Goal: Transaction & Acquisition: Purchase product/service

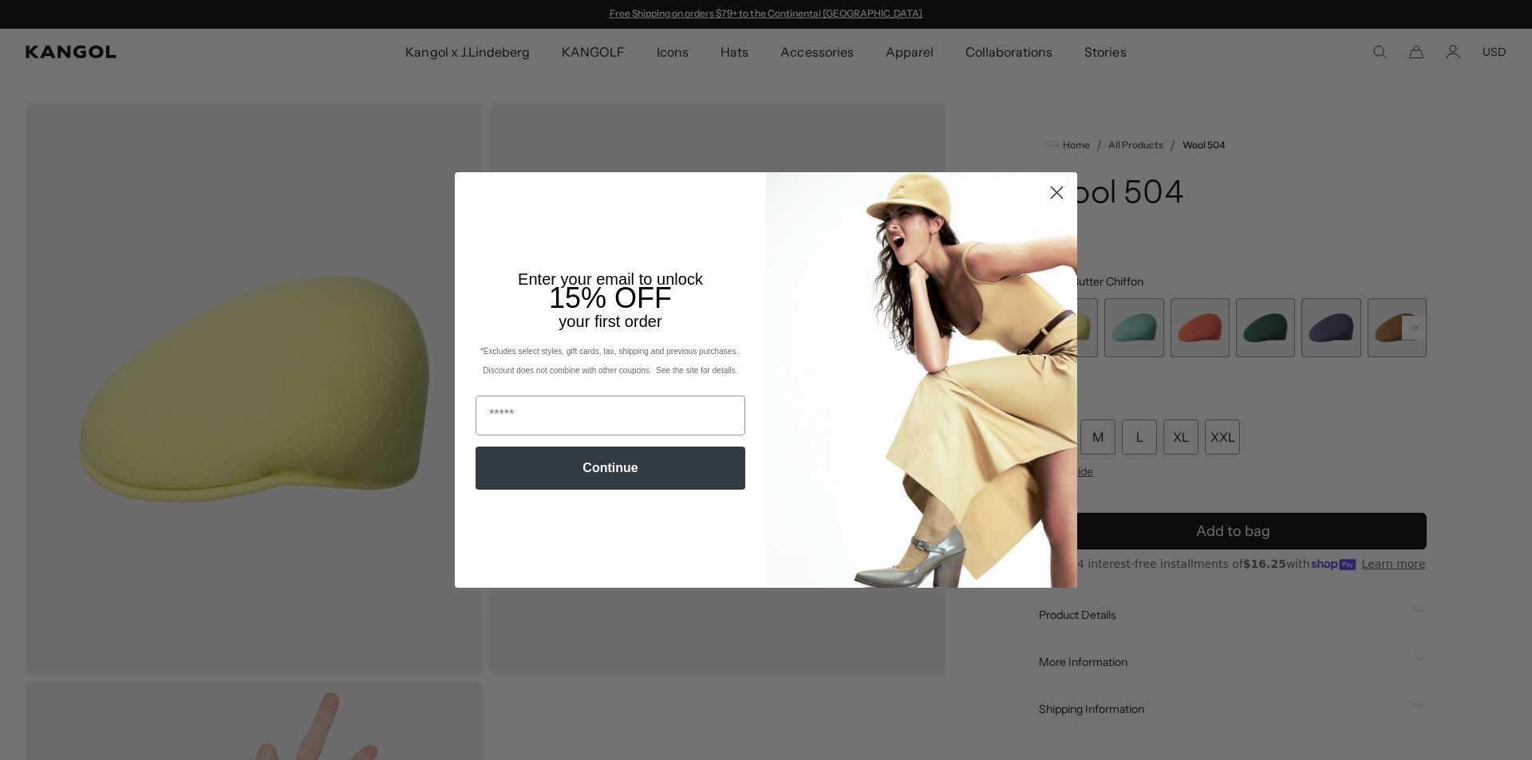
click at [1043, 187] on circle "Close dialog" at bounding box center [1056, 192] width 26 height 26
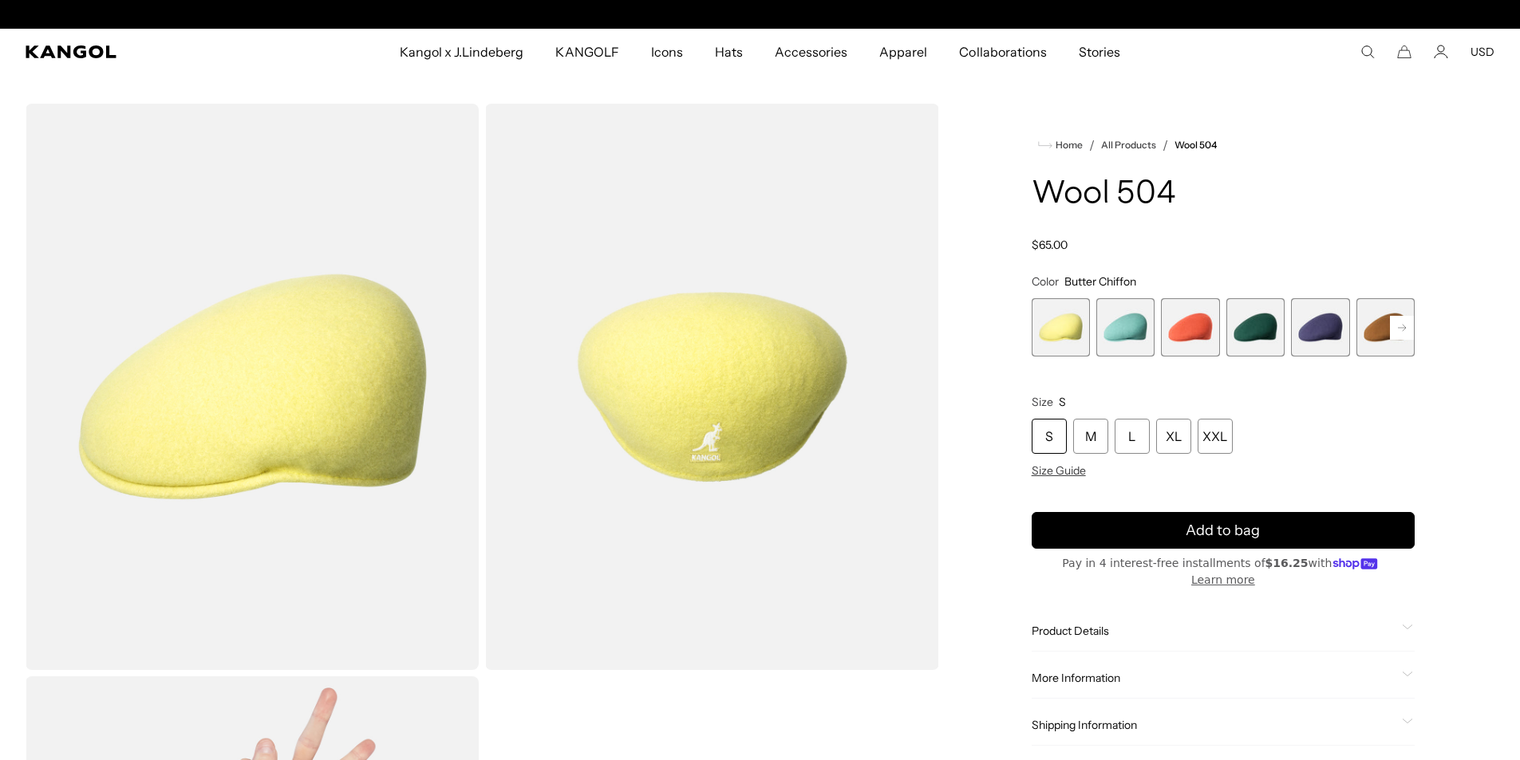
scroll to position [0, 329]
click at [1402, 329] on rect at bounding box center [1402, 328] width 24 height 24
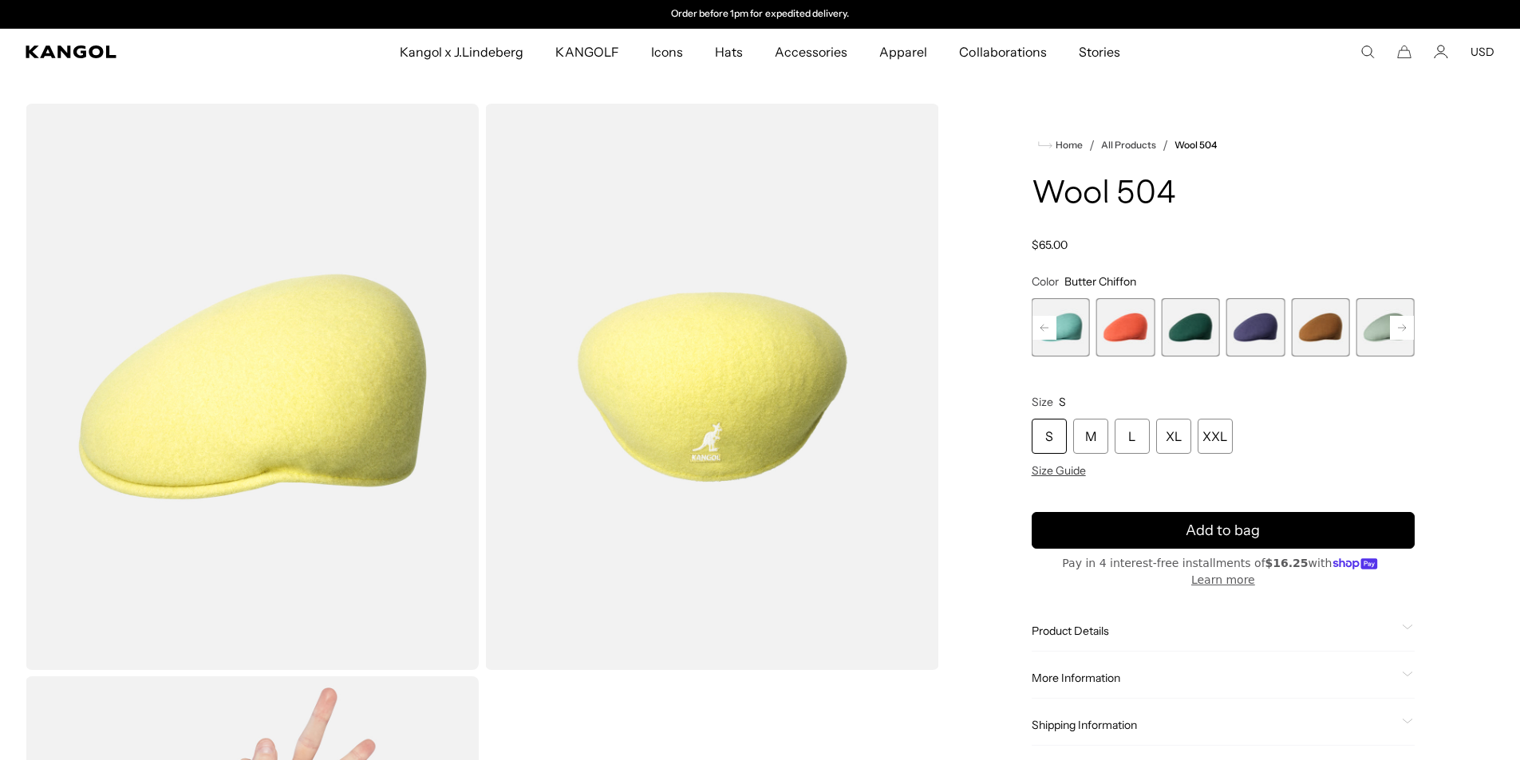
click at [1402, 329] on rect at bounding box center [1402, 328] width 24 height 24
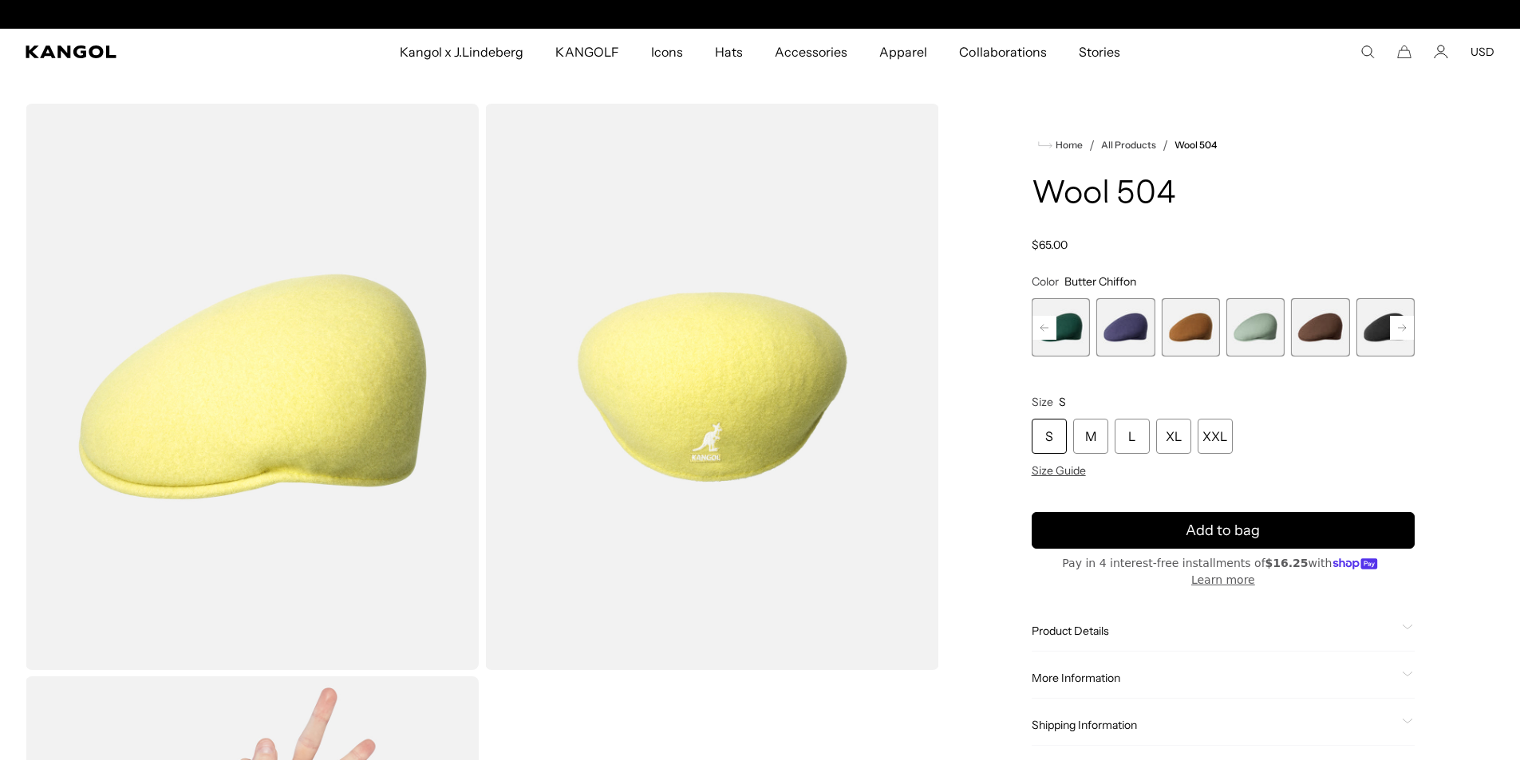
scroll to position [0, 0]
click at [1402, 329] on rect at bounding box center [1402, 328] width 24 height 24
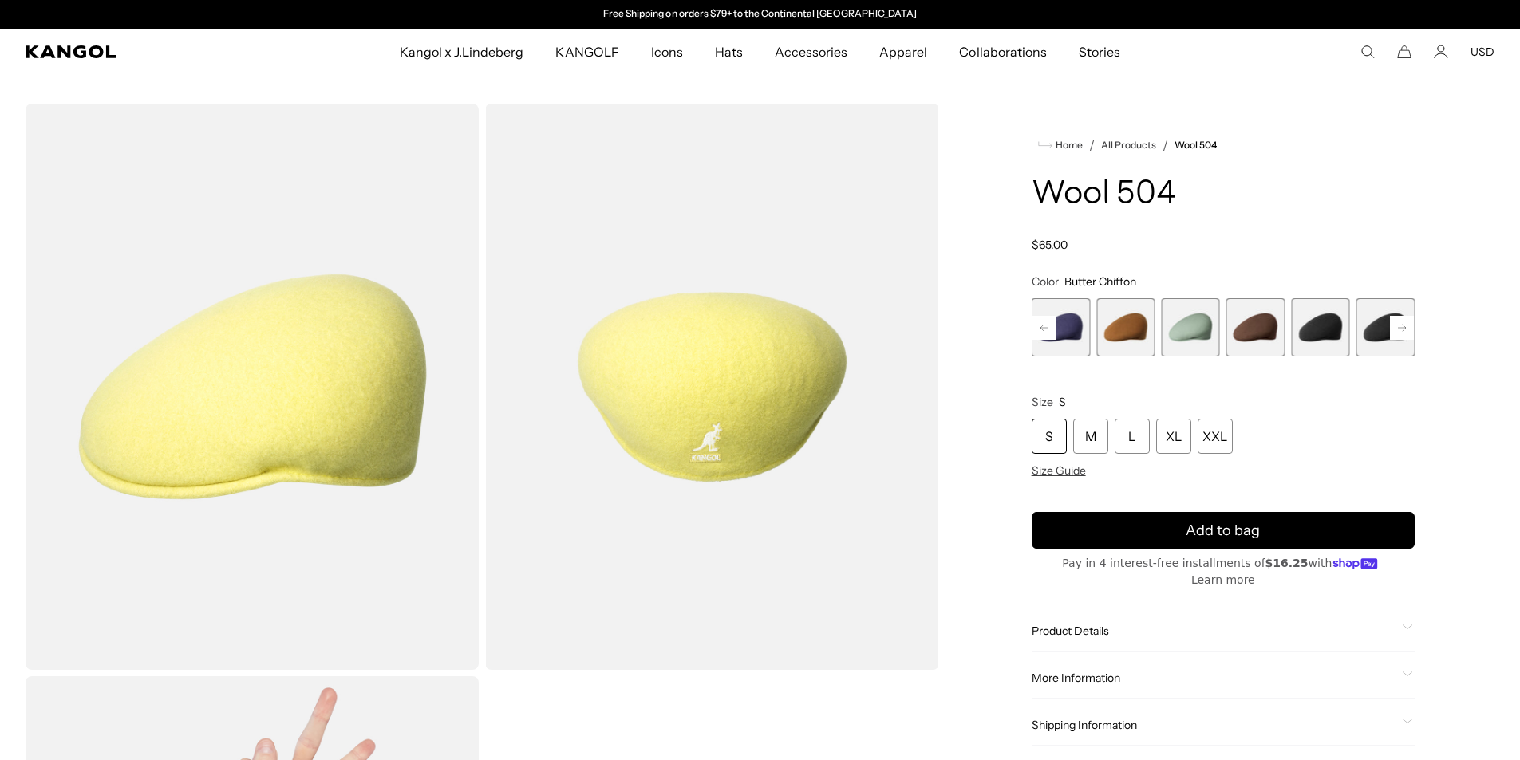
click at [1402, 329] on rect at bounding box center [1402, 328] width 24 height 24
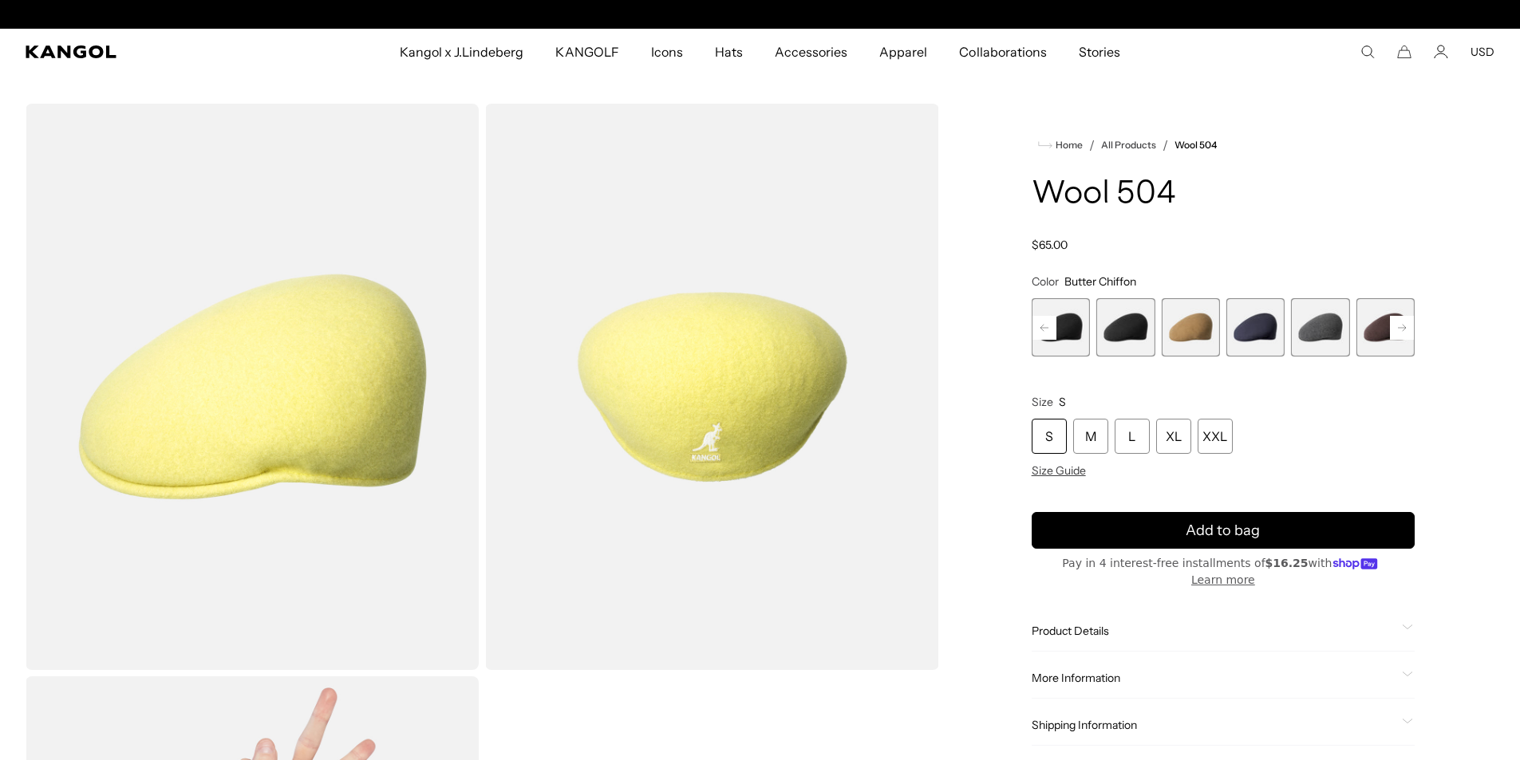
scroll to position [0, 329]
click at [1318, 326] on span "13 of 21" at bounding box center [1320, 327] width 58 height 58
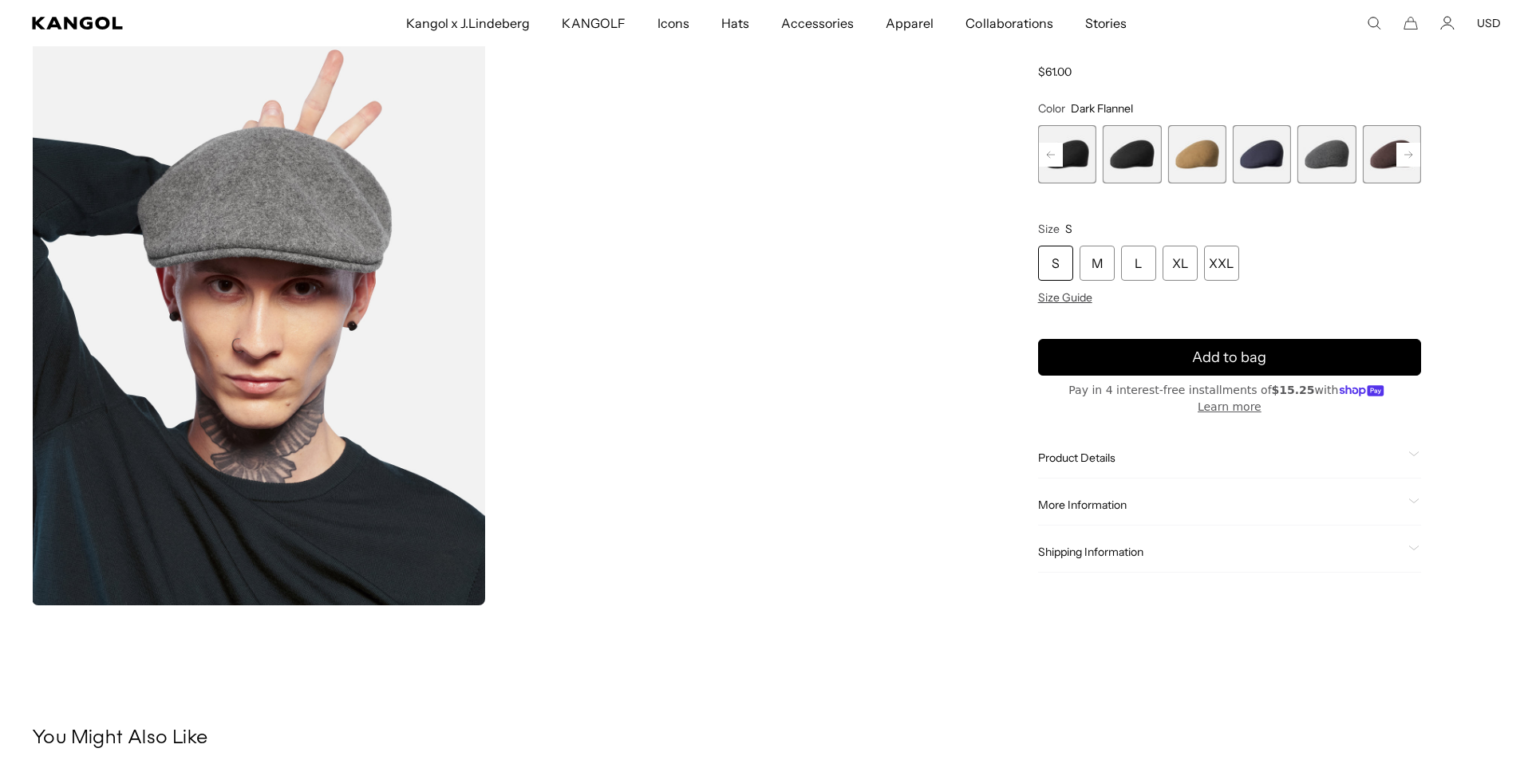
scroll to position [0, 329]
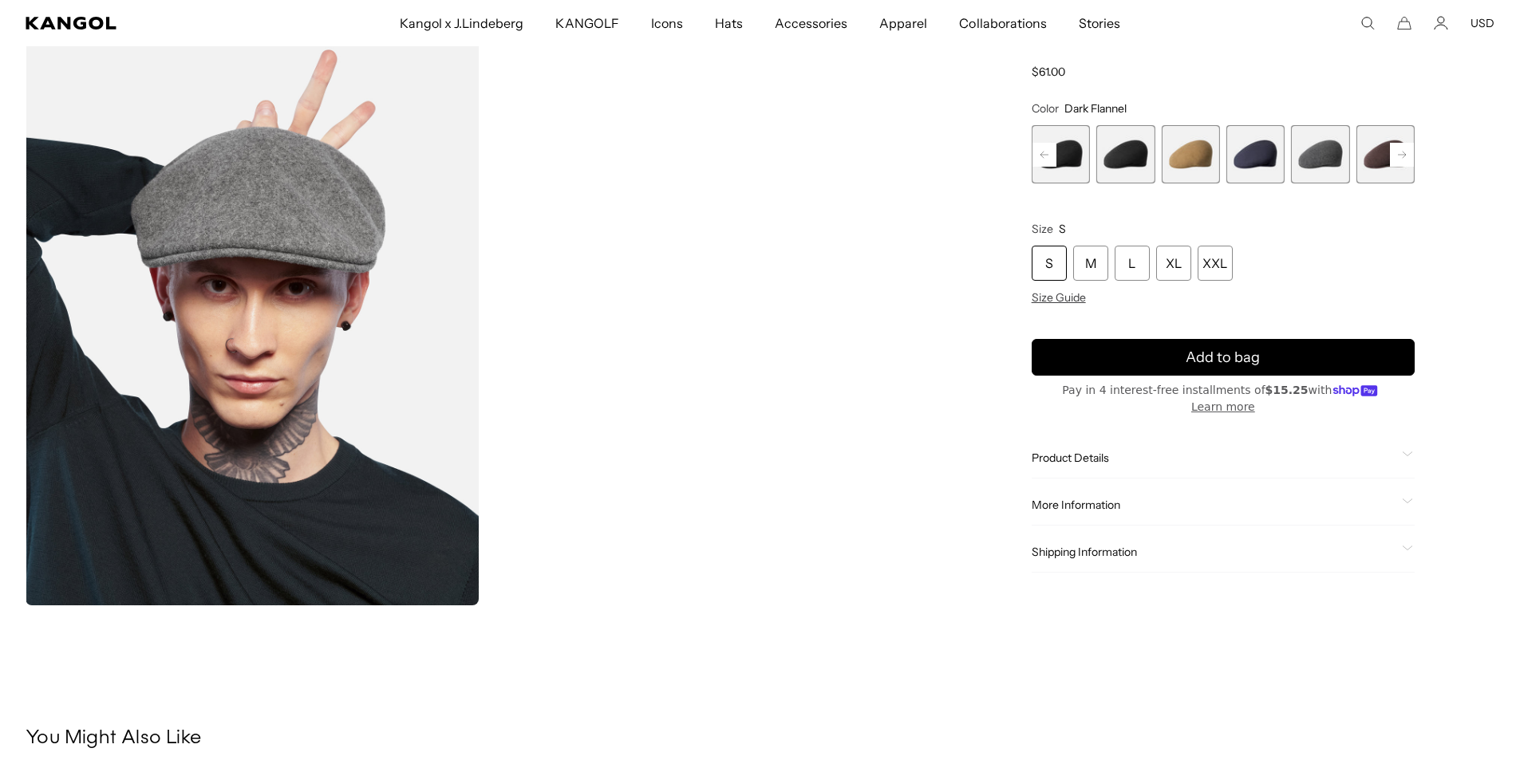
click at [769, 349] on video "Gallery Viewer" at bounding box center [711, 321] width 453 height 566
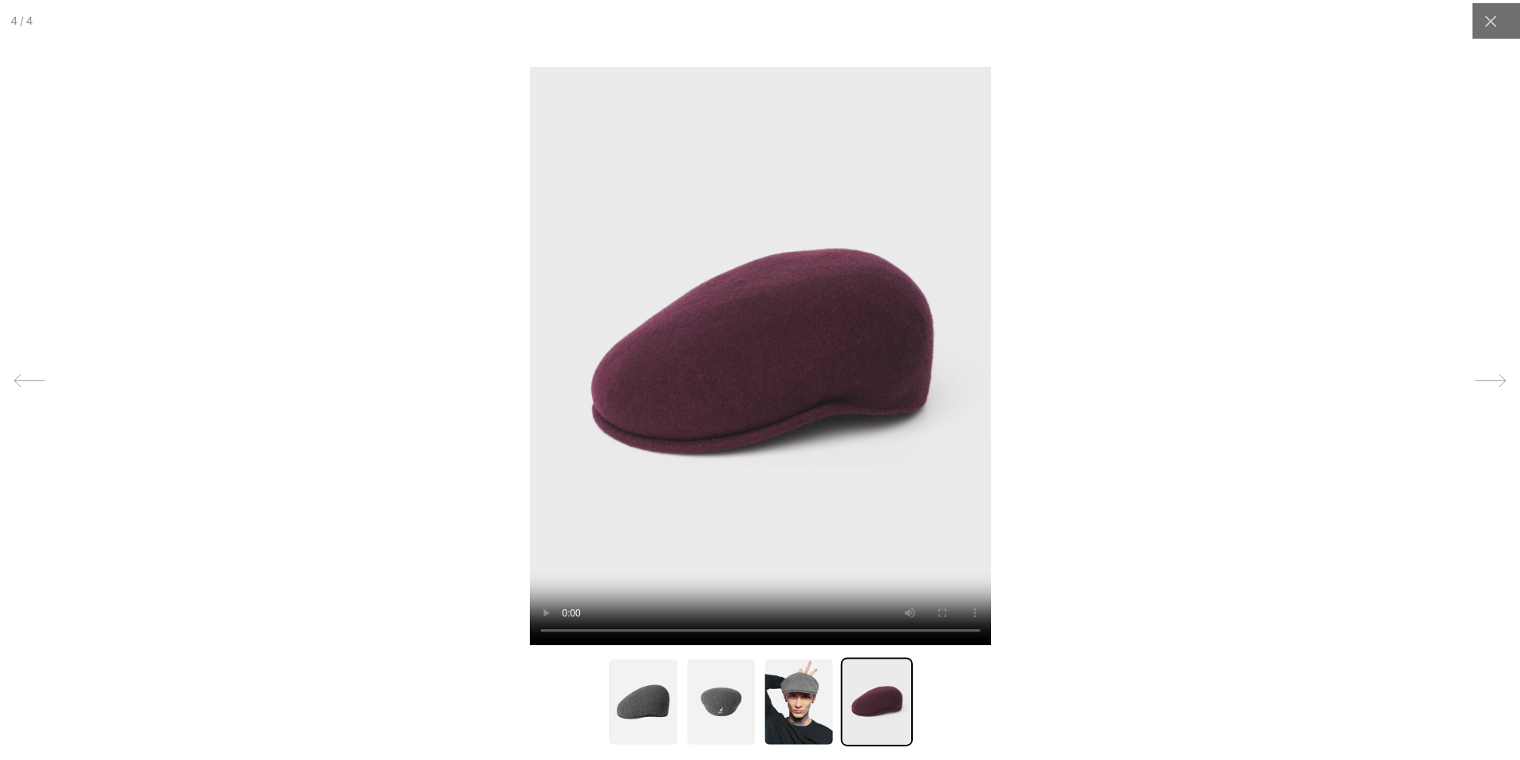
scroll to position [0, 0]
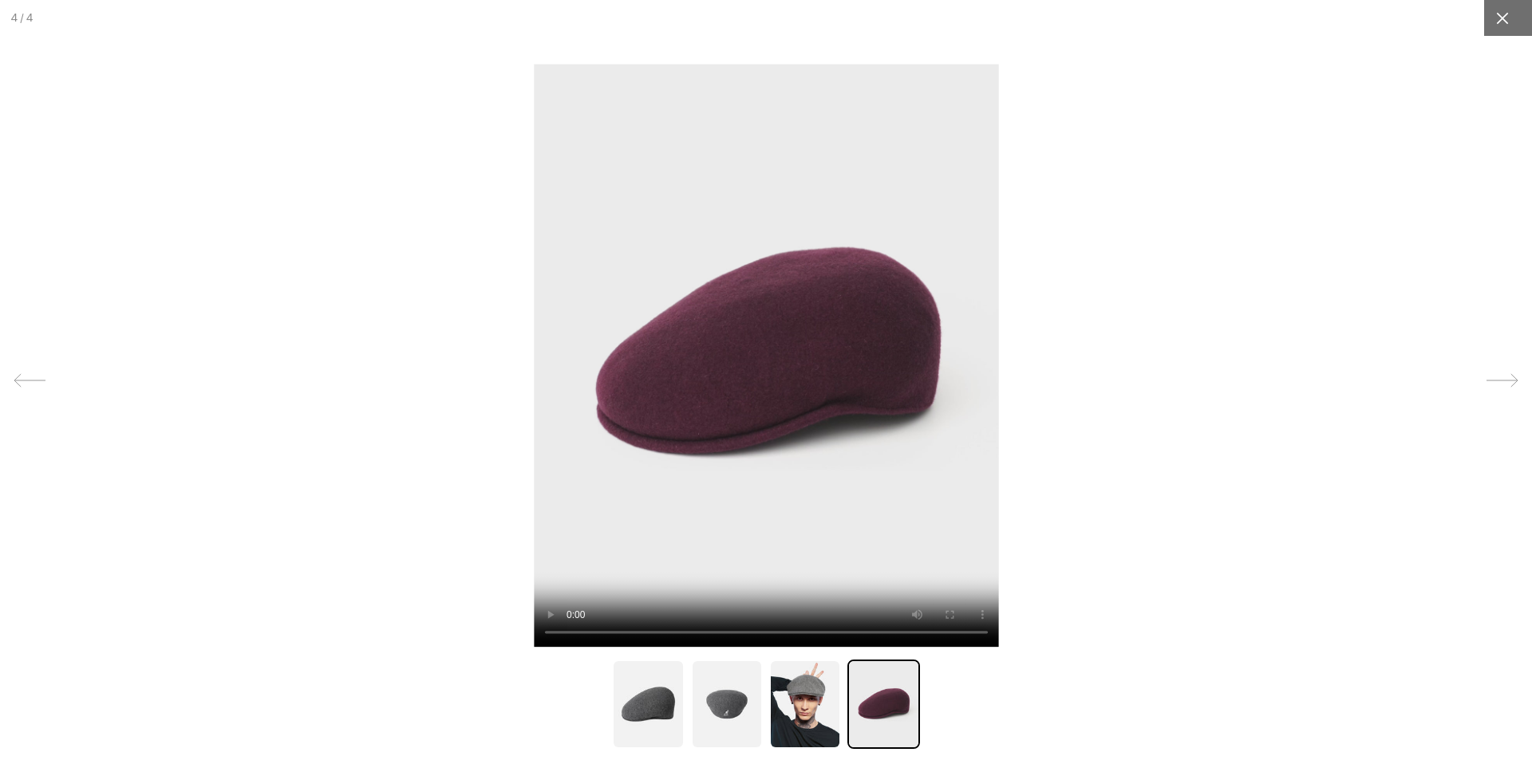
click at [1494, 19] on icon at bounding box center [1502, 18] width 16 height 16
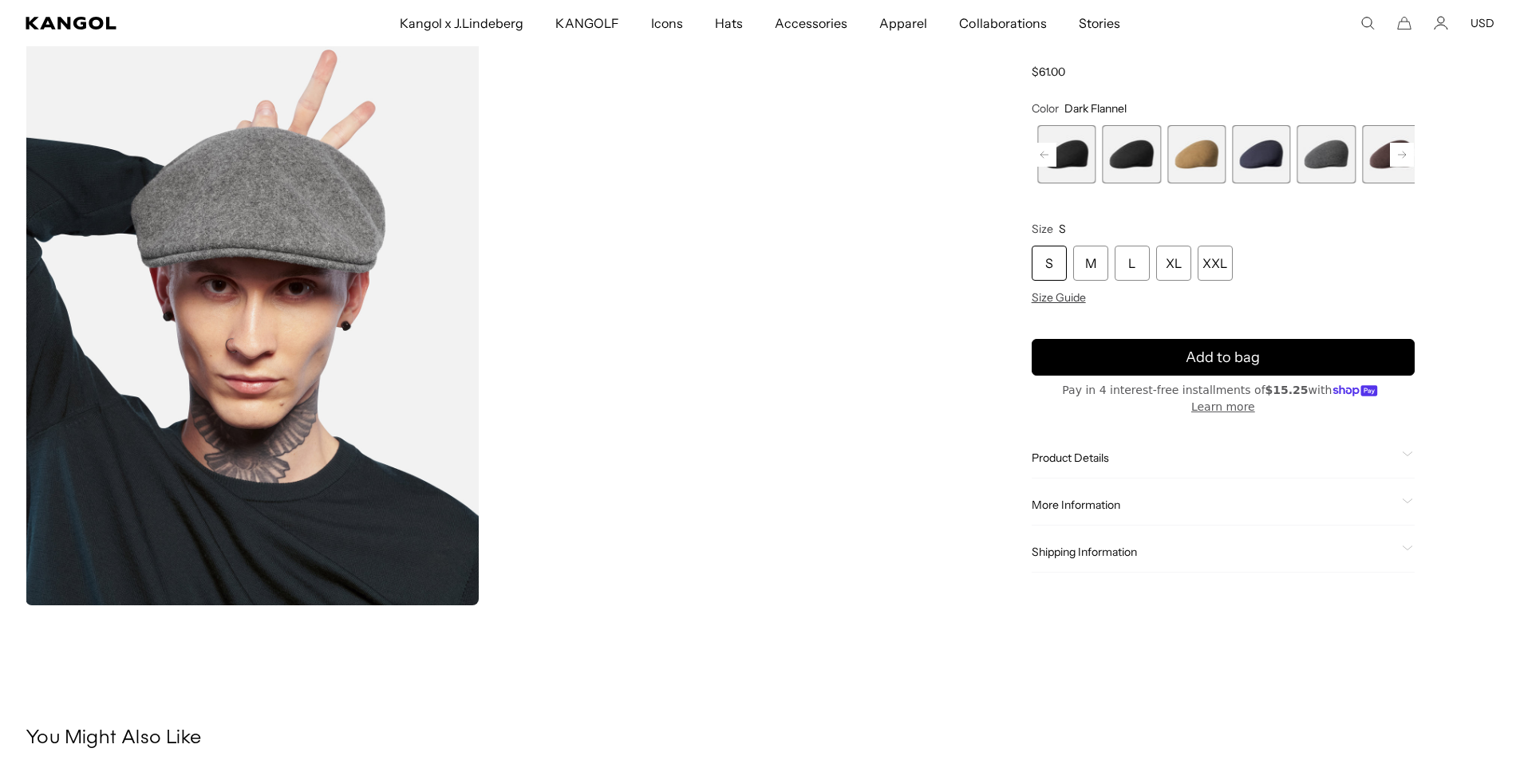
scroll to position [0, 329]
click at [1032, 459] on span "Product Details" at bounding box center [1213, 458] width 364 height 14
